Goal: Check status: Check status

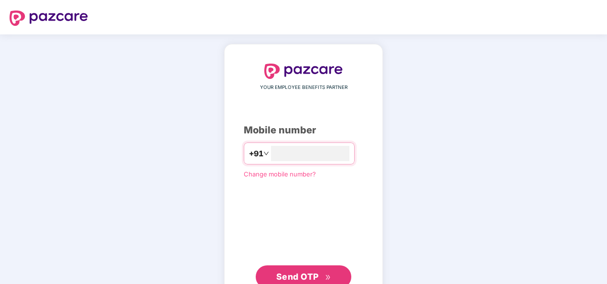
type input "**********"
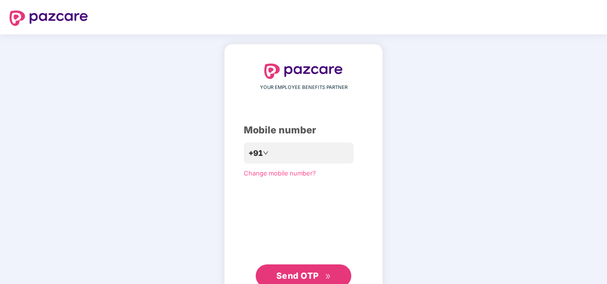
click at [318, 277] on span "Send OTP" at bounding box center [297, 275] width 43 height 10
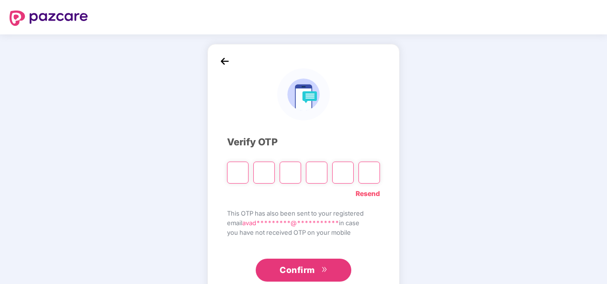
type input "*"
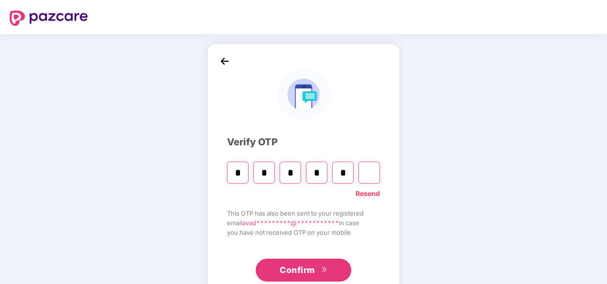
type input "*"
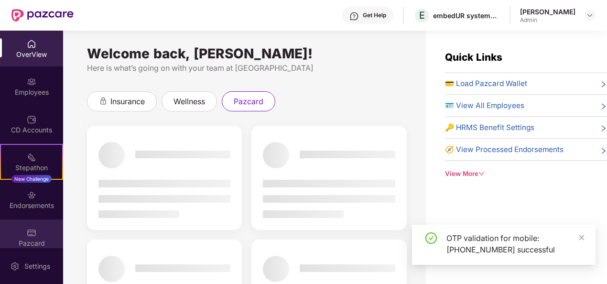
click at [41, 234] on div "Pazcard" at bounding box center [31, 237] width 63 height 36
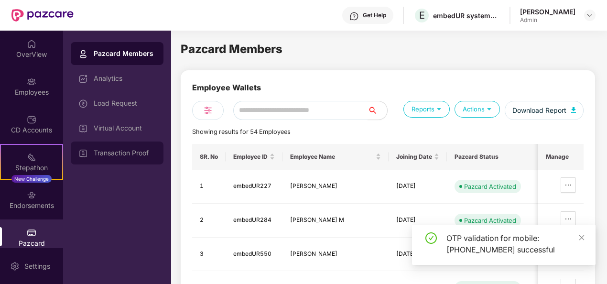
click at [111, 155] on div "Transaction Proof" at bounding box center [125, 153] width 62 height 8
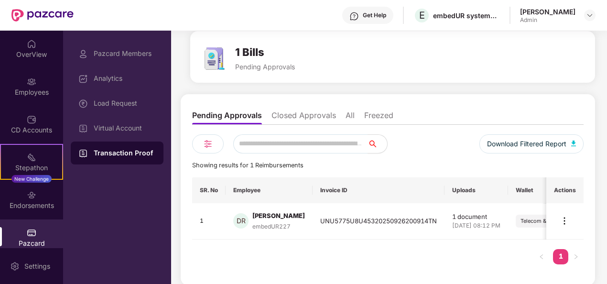
scroll to position [40, 0]
click at [566, 223] on img at bounding box center [564, 219] width 11 height 11
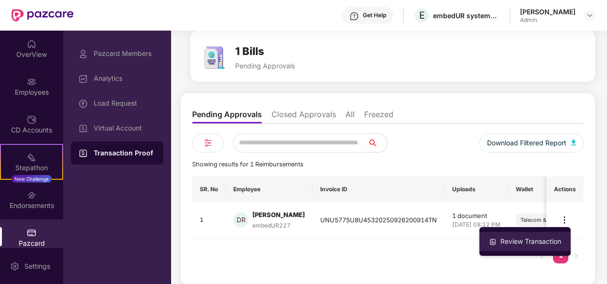
click at [543, 241] on div "Review Transaction" at bounding box center [530, 241] width 65 height 11
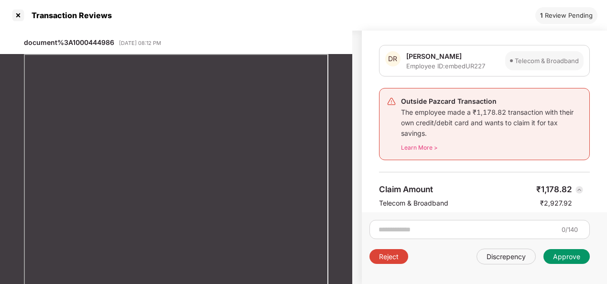
click at [578, 261] on div "Approve" at bounding box center [566, 256] width 46 height 15
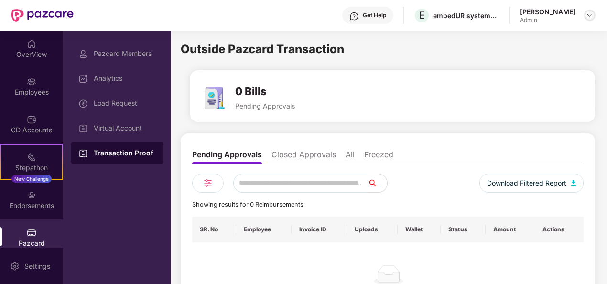
click at [586, 15] on img at bounding box center [590, 15] width 8 height 8
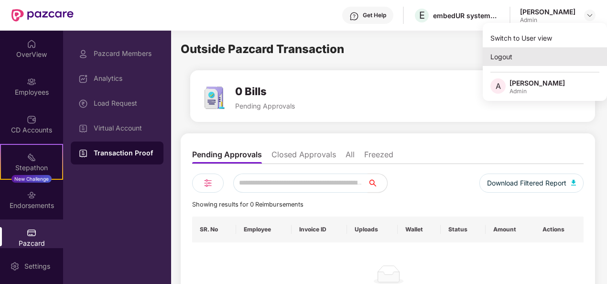
click at [506, 60] on div "Logout" at bounding box center [545, 56] width 124 height 19
